Goal: Transaction & Acquisition: Subscribe to service/newsletter

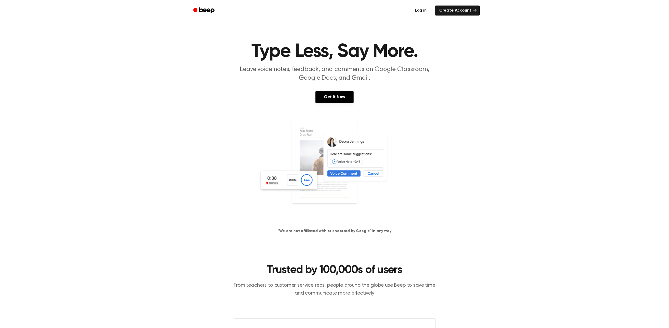
click at [151, 27] on main "Type Less, Say More. Leave voice notes, feedback, and comments on Google Classr…" at bounding box center [334, 247] width 669 height 495
click at [157, 39] on main "Type Less, Say More. Leave voice notes, feedback, and comments on Google Classr…" at bounding box center [334, 247] width 669 height 495
click at [121, 45] on header "Type Less, Say More. Leave voice notes, feedback, and comments on Google Classr…" at bounding box center [334, 62] width 656 height 40
click at [343, 92] on link "Get It Now" at bounding box center [334, 97] width 38 height 12
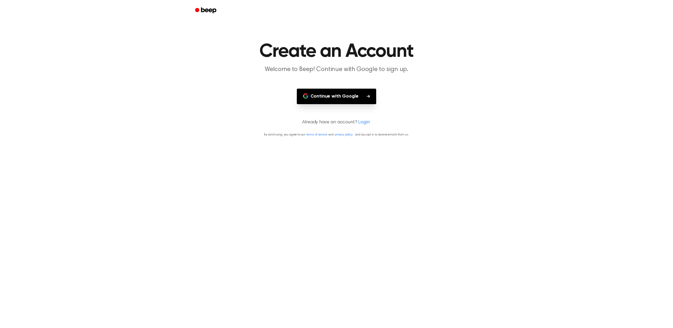
click at [324, 98] on button "Continue with Google" at bounding box center [337, 97] width 80 height 16
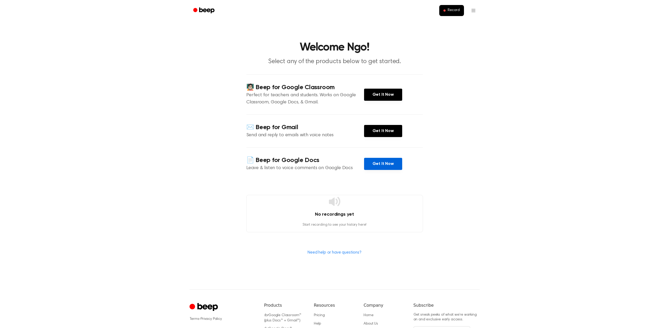
click at [382, 162] on link "Get It Now" at bounding box center [383, 164] width 38 height 12
